Goal: Task Accomplishment & Management: Complete application form

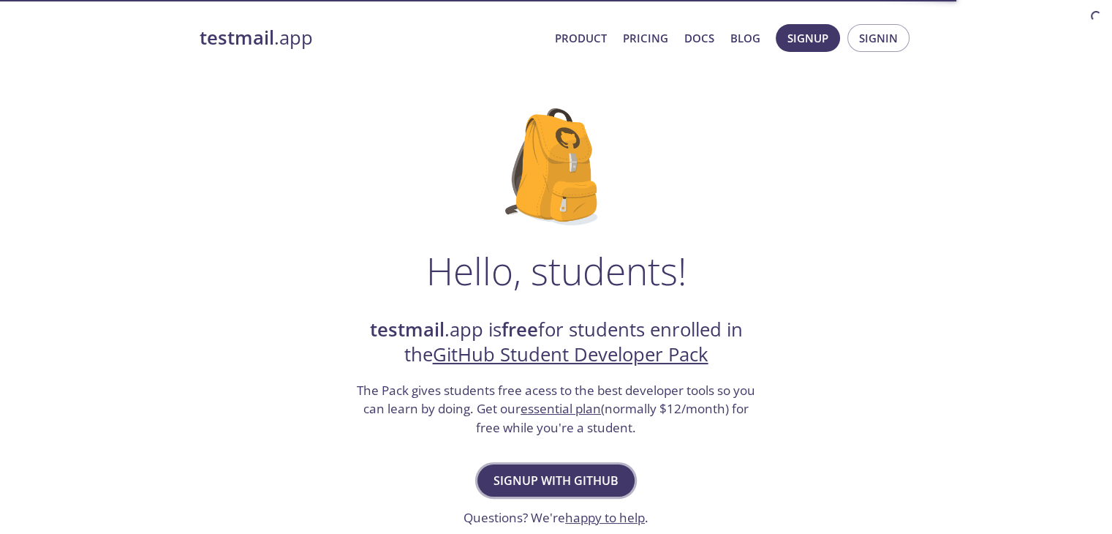
click at [562, 480] on span "Signup with GitHub" at bounding box center [555, 480] width 125 height 20
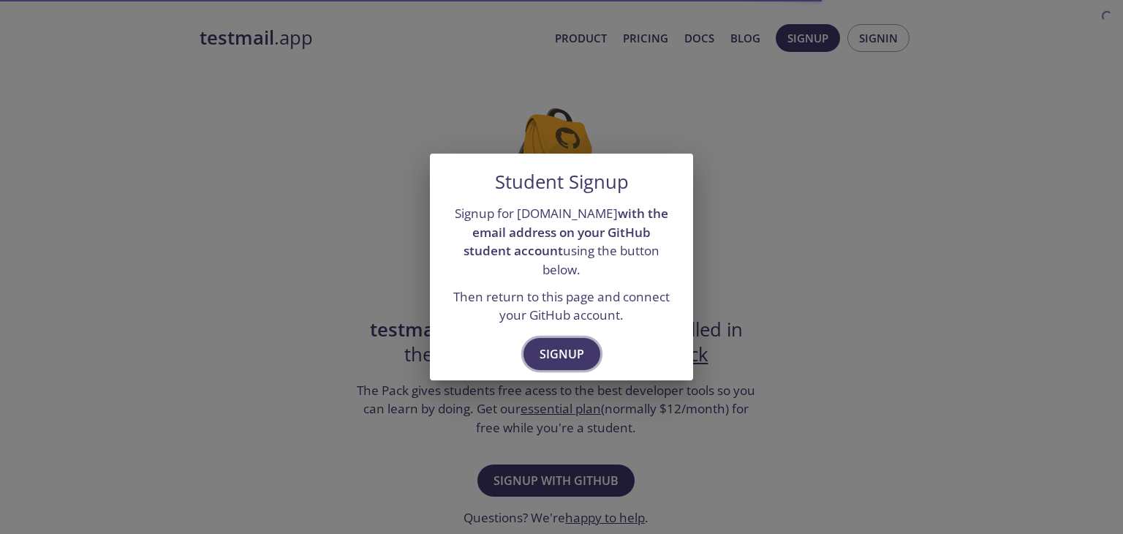
click at [558, 344] on span "Signup" at bounding box center [562, 354] width 45 height 20
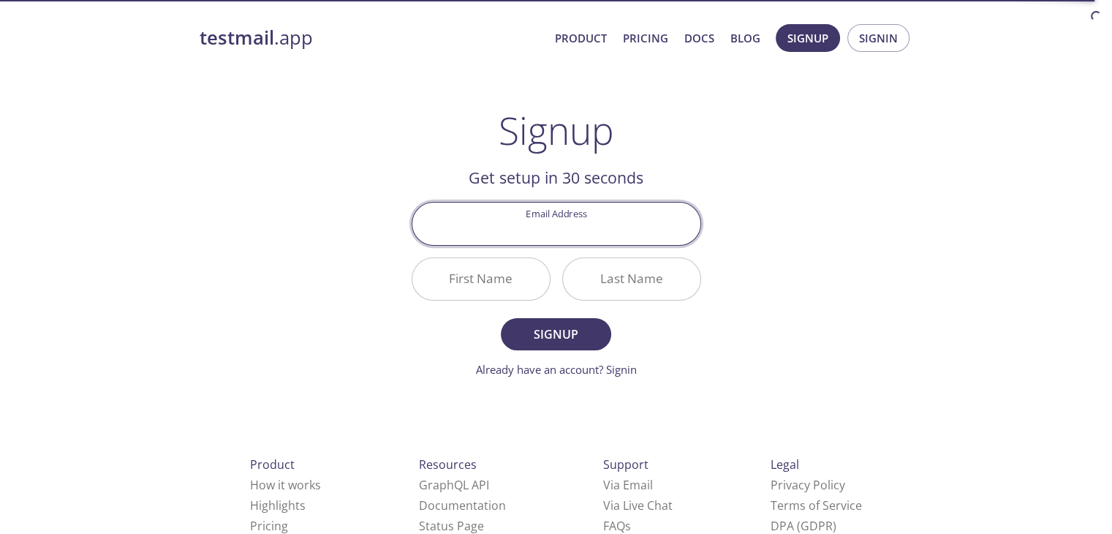
click at [564, 209] on input "Email Address" at bounding box center [556, 224] width 288 height 42
click at [309, 268] on div "testmail .app Product Pricing Docs Blog Signup Signin Signup Get setup in 30 se…" at bounding box center [556, 350] width 749 height 671
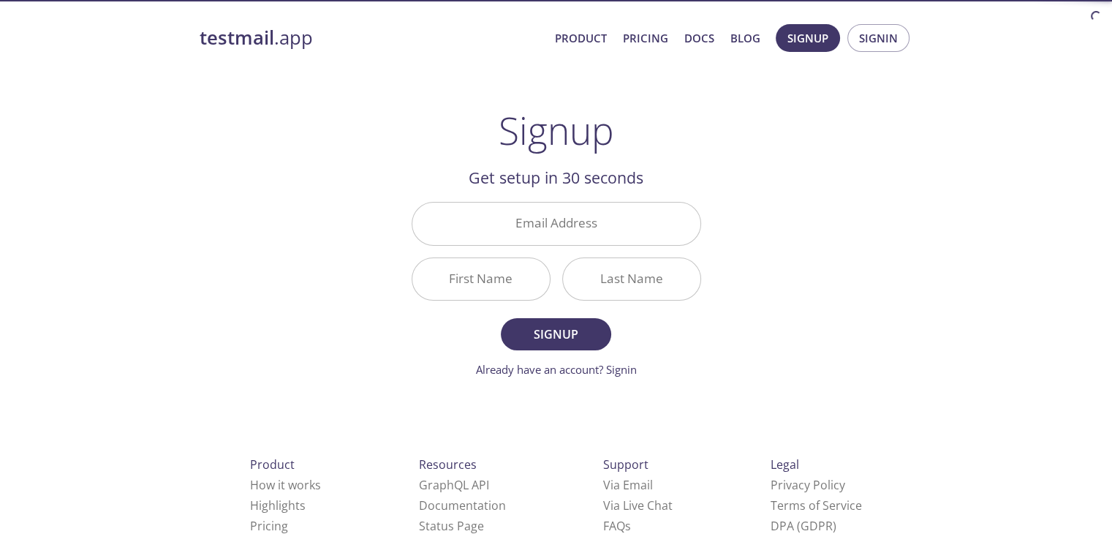
click at [535, 227] on input "Email Address" at bounding box center [556, 224] width 288 height 42
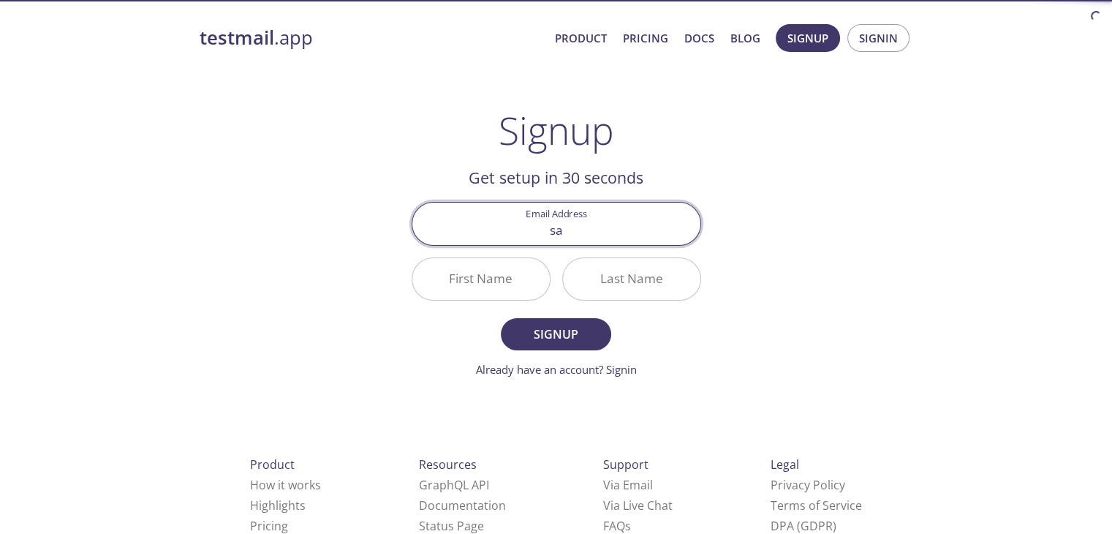
type input "[EMAIL_ADDRESS][DOMAIN_NAME]"
click at [474, 284] on input "First Name" at bounding box center [480, 279] width 137 height 42
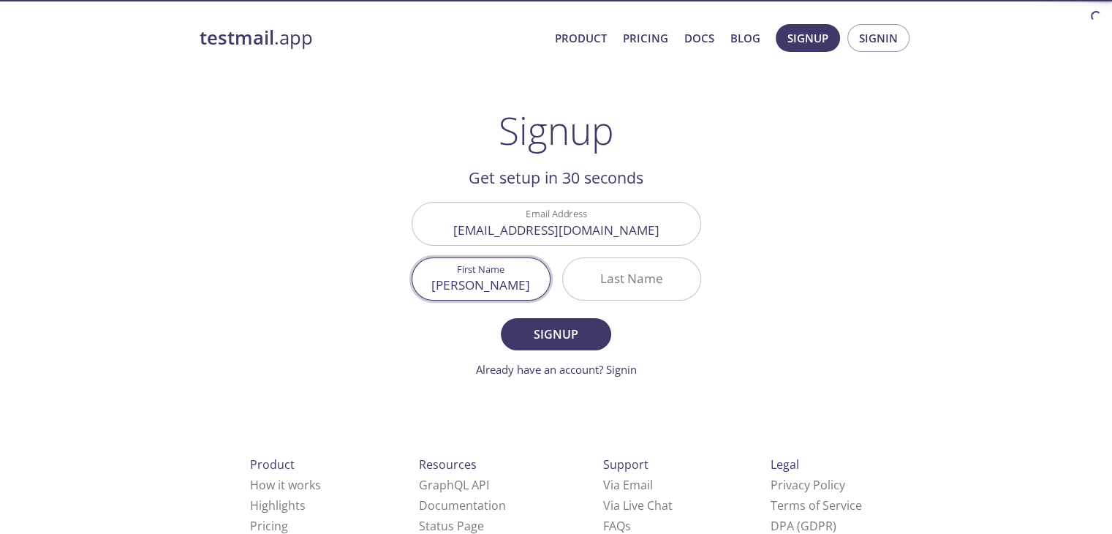
type input "[PERSON_NAME]"
click at [661, 295] on input "Last Name" at bounding box center [631, 279] width 137 height 42
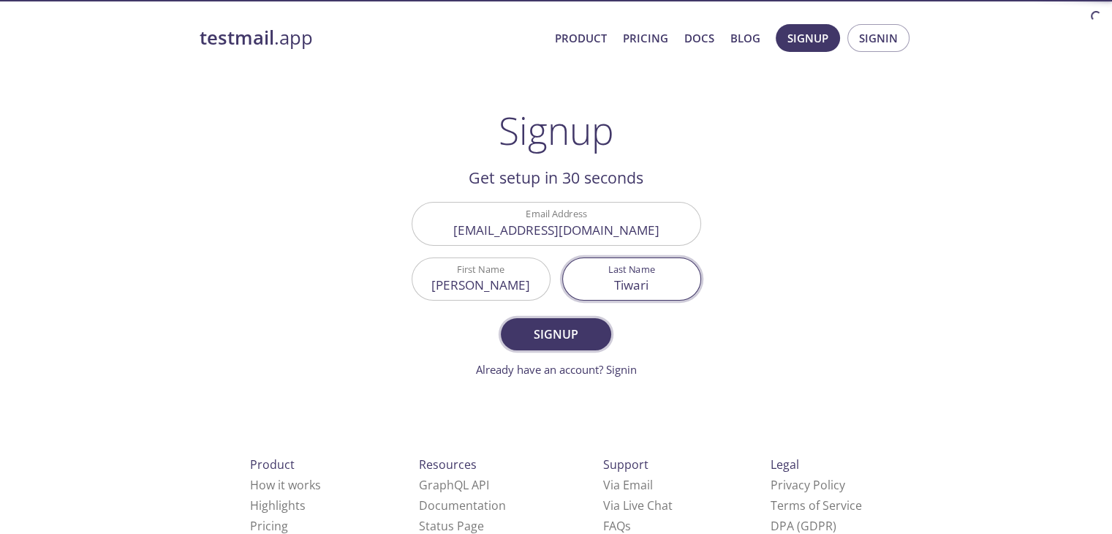
type input "Tiwari"
click at [559, 345] on button "Signup" at bounding box center [556, 334] width 110 height 32
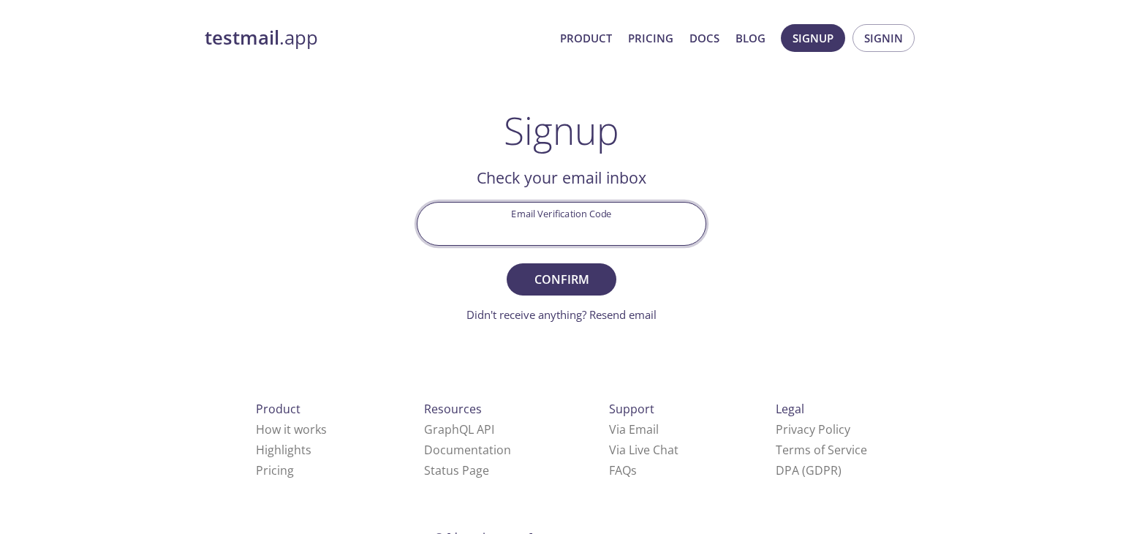
click at [514, 216] on input "Email Verification Code" at bounding box center [561, 224] width 288 height 42
paste input "8LSMYPA"
type input "8LSMYPA"
click at [567, 273] on span "Confirm" at bounding box center [561, 279] width 77 height 20
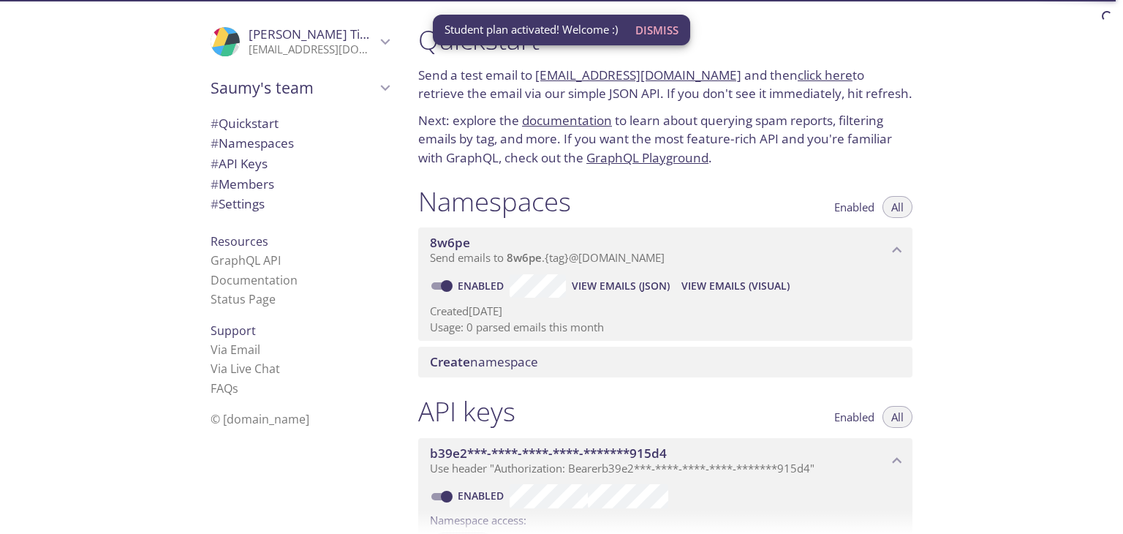
click at [660, 21] on span "Dismiss" at bounding box center [656, 29] width 43 height 19
